Goal: Navigation & Orientation: Find specific page/section

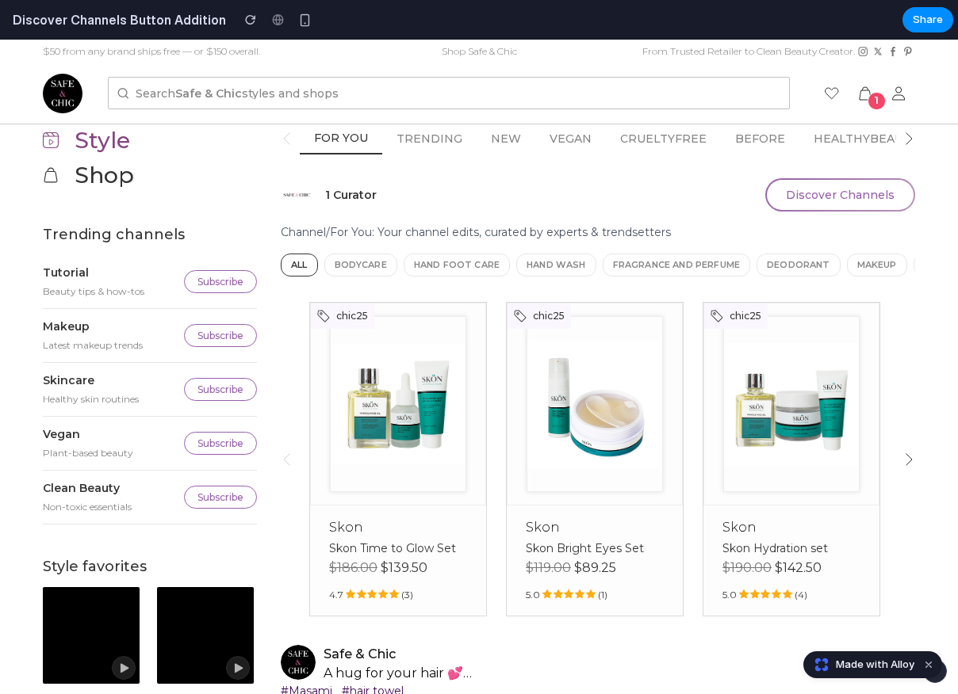
scroll to position [188, 0]
click at [824, 195] on button "Discover Channels" at bounding box center [840, 194] width 150 height 33
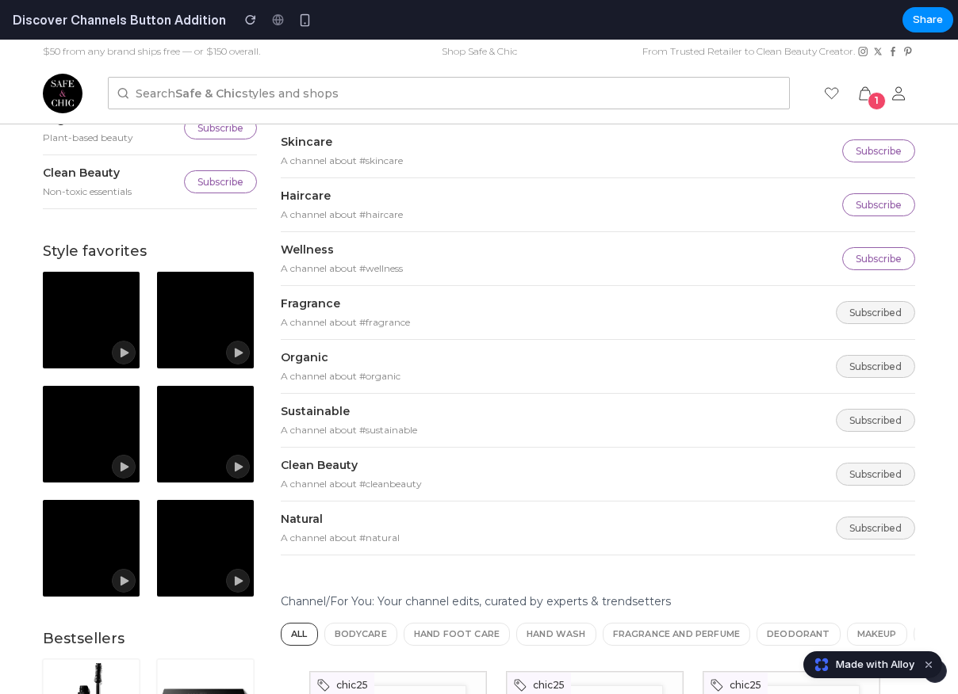
scroll to position [0, 0]
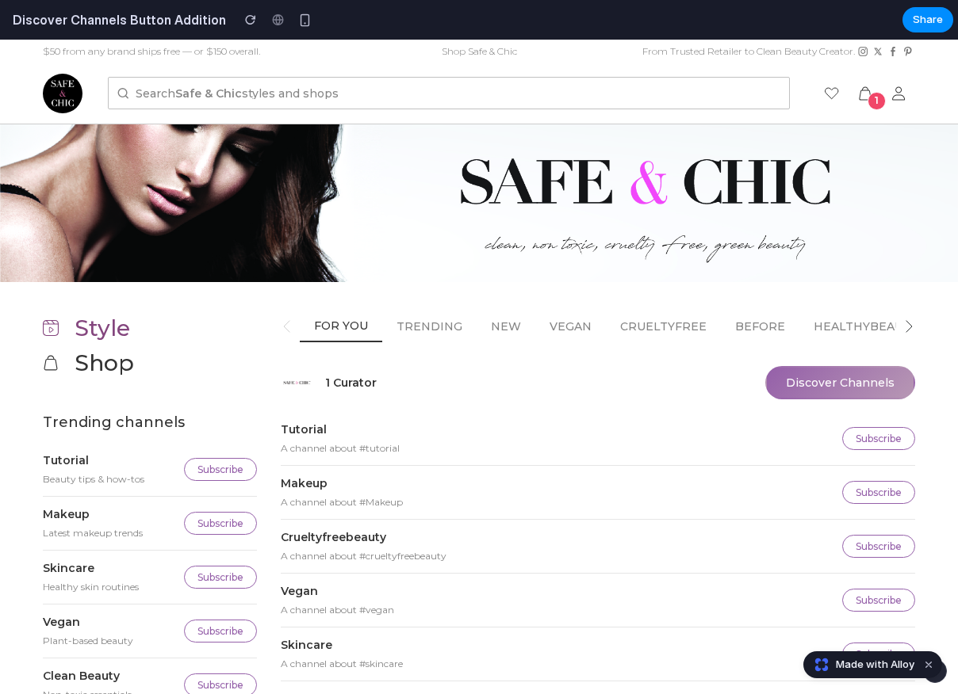
click at [798, 369] on button "Discover Channels" at bounding box center [840, 382] width 150 height 33
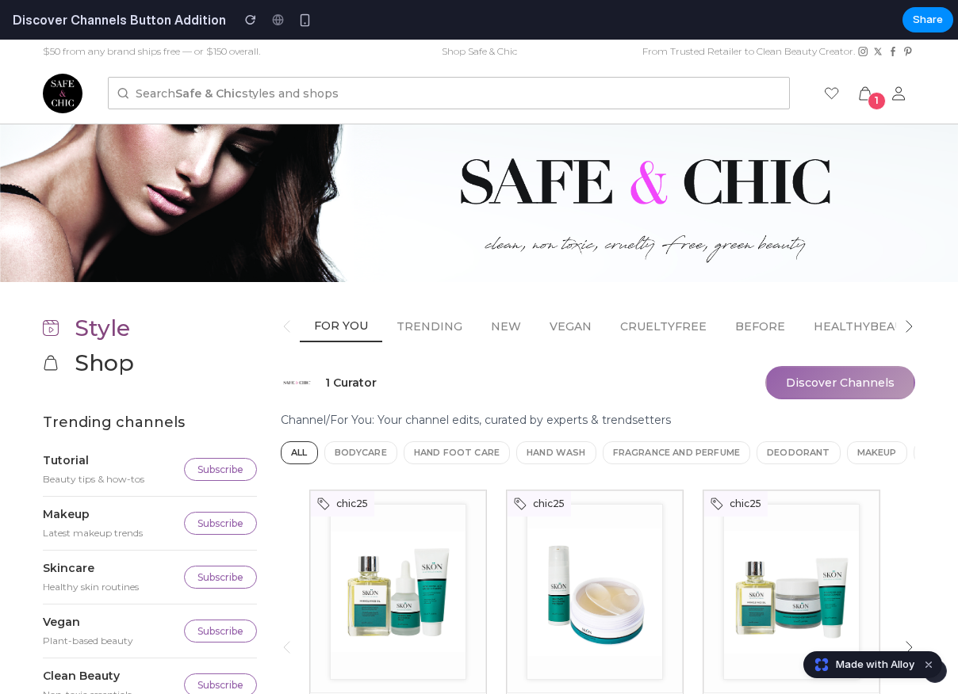
click at [798, 391] on button "Discover Channels" at bounding box center [840, 382] width 150 height 33
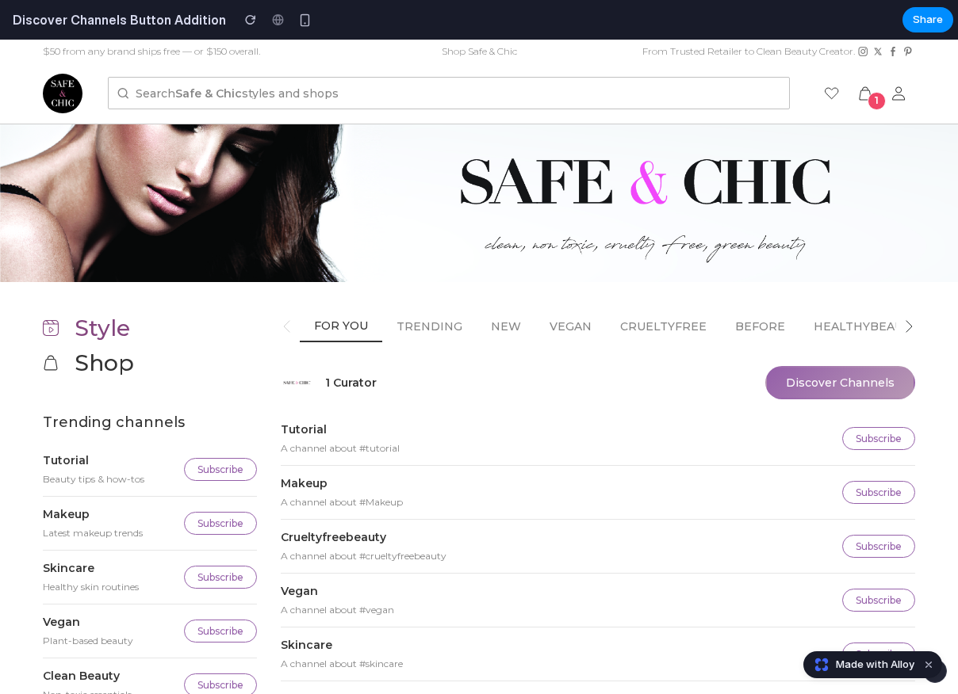
click at [801, 389] on button "Discover Channels" at bounding box center [840, 382] width 150 height 33
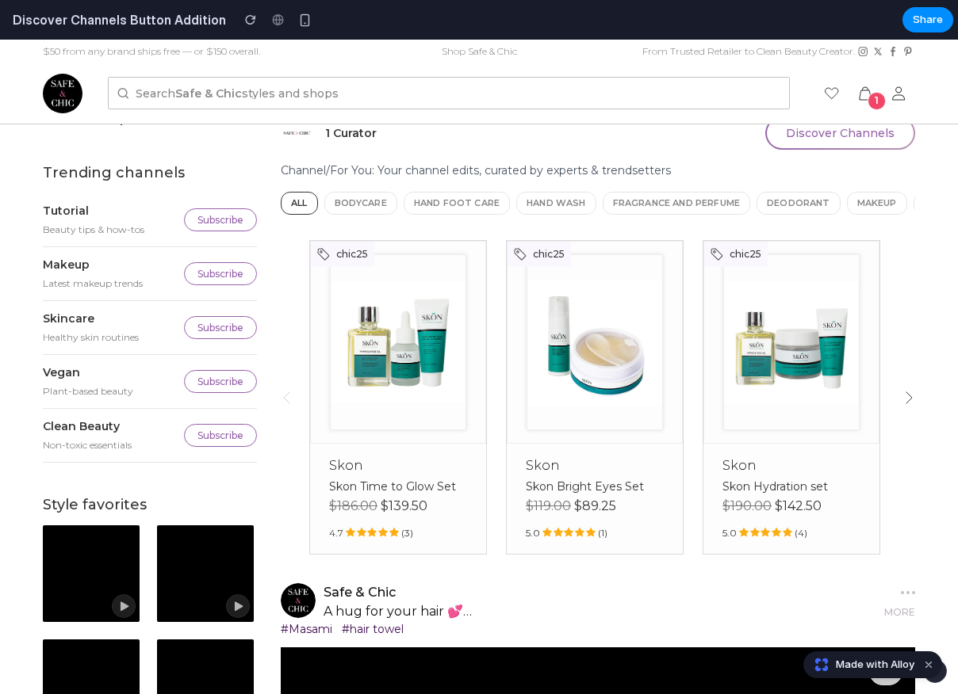
scroll to position [47, 0]
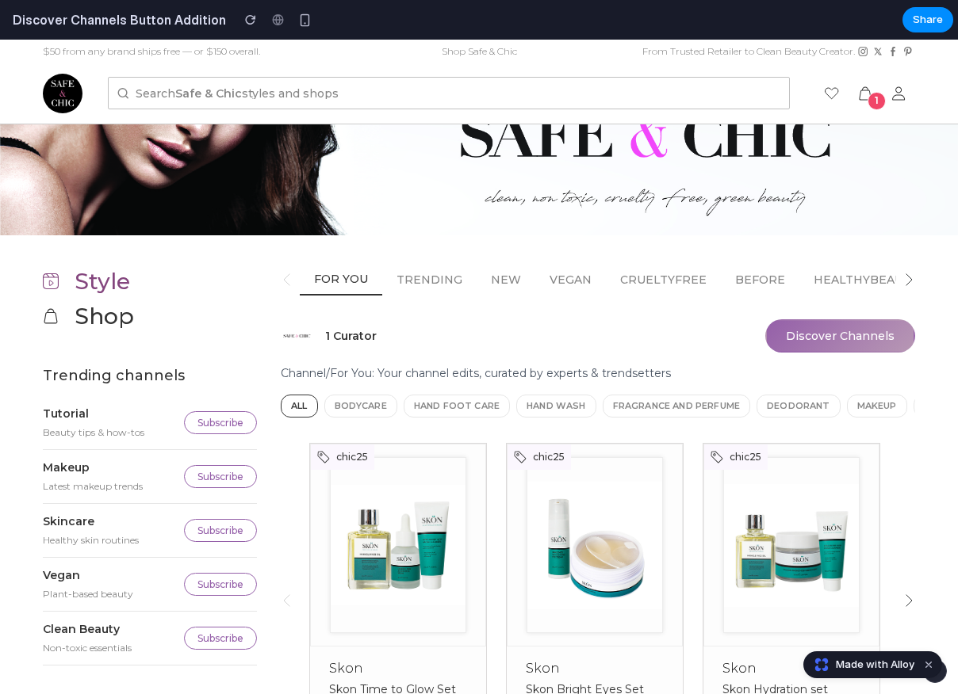
click at [840, 335] on button "Discover Channels" at bounding box center [840, 335] width 150 height 33
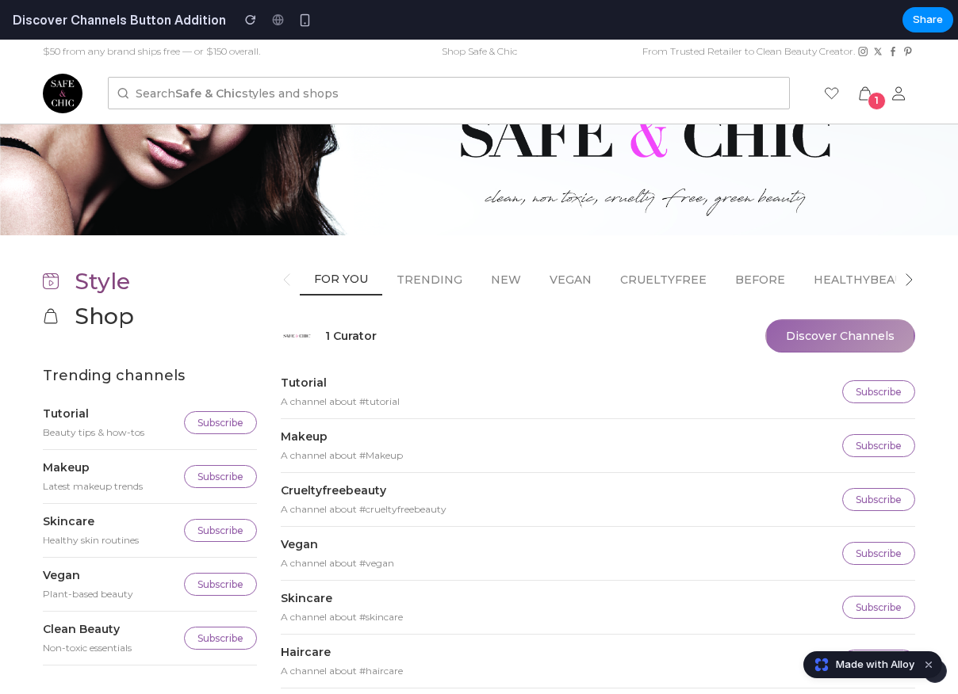
click at [840, 335] on button "Discover Channels" at bounding box center [840, 335] width 150 height 33
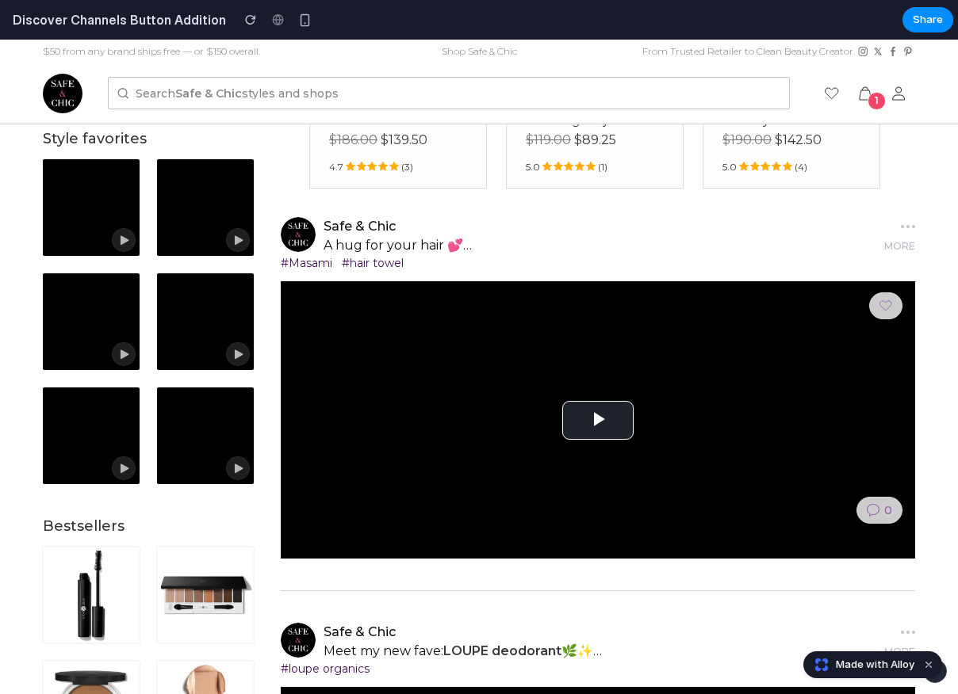
scroll to position [0, 0]
